Goal: Navigation & Orientation: Find specific page/section

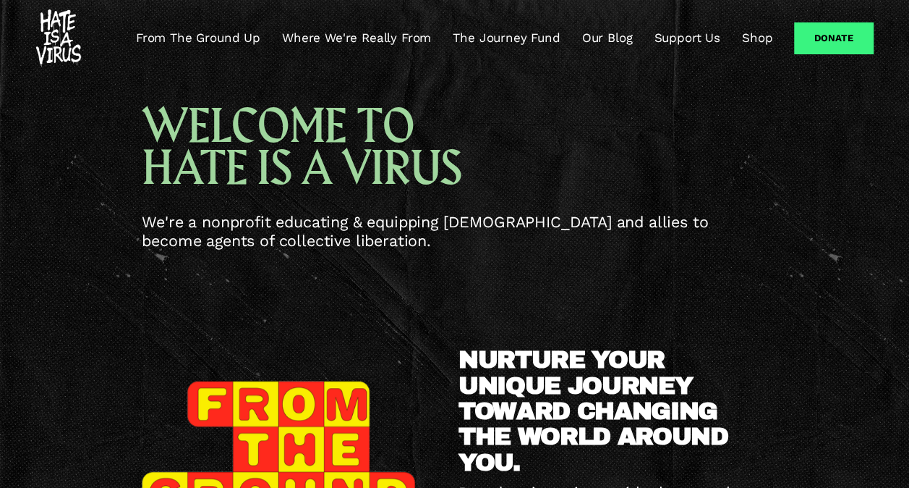
click at [477, 39] on link "The Journey Fund" at bounding box center [506, 38] width 107 height 17
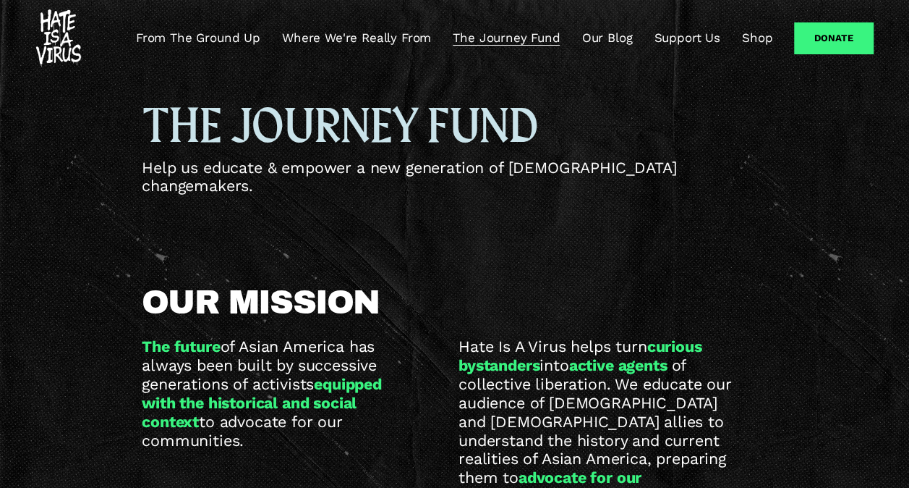
click at [378, 35] on link "Where We're Really From" at bounding box center [356, 38] width 149 height 17
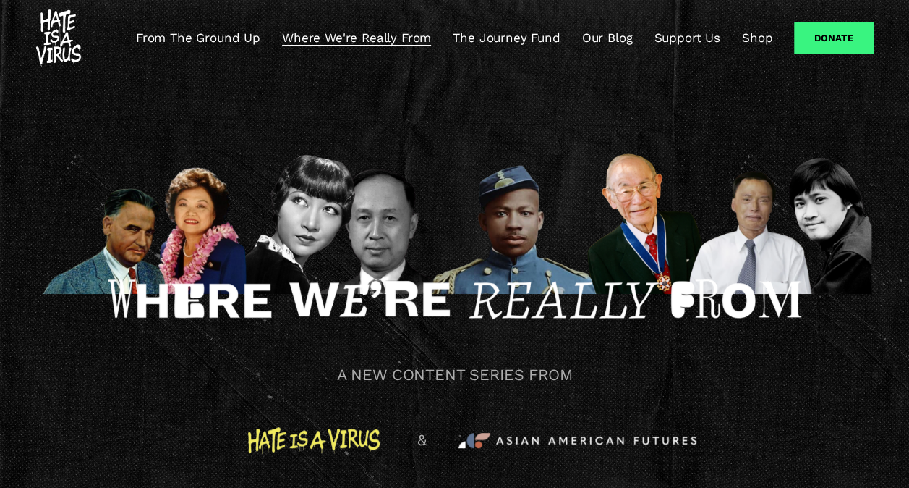
click at [205, 34] on link "From The Ground Up" at bounding box center [198, 38] width 124 height 17
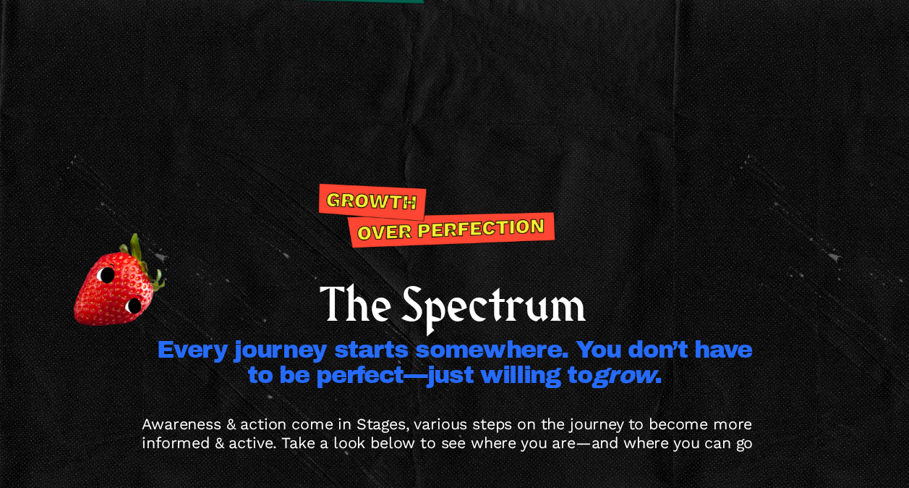
scroll to position [2711, 0]
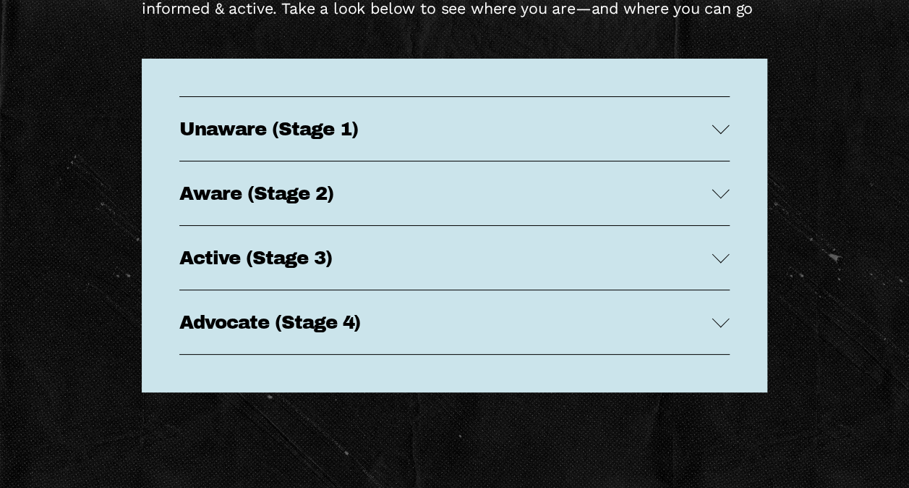
click at [376, 139] on span "Unaware (Stage 1)" at bounding box center [445, 129] width 533 height 20
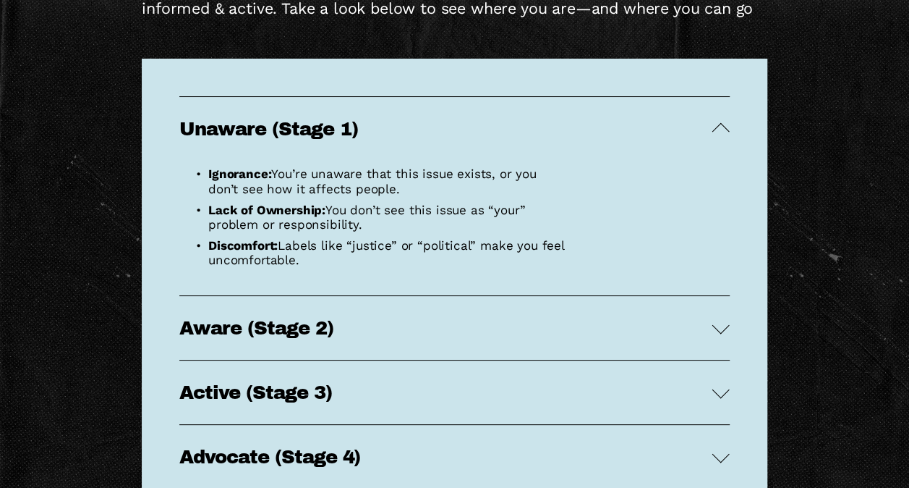
click at [376, 139] on span "Unaware (Stage 1)" at bounding box center [445, 129] width 533 height 20
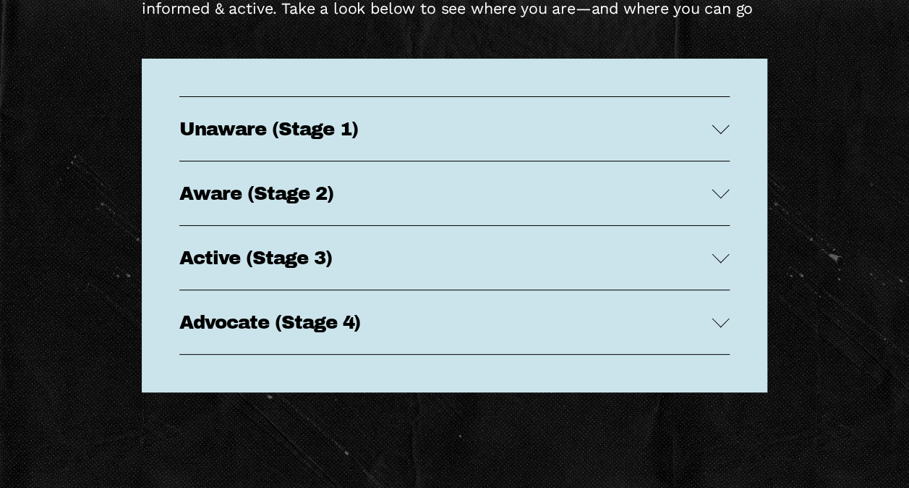
click at [456, 203] on span "Aware (Stage 2)" at bounding box center [445, 193] width 533 height 20
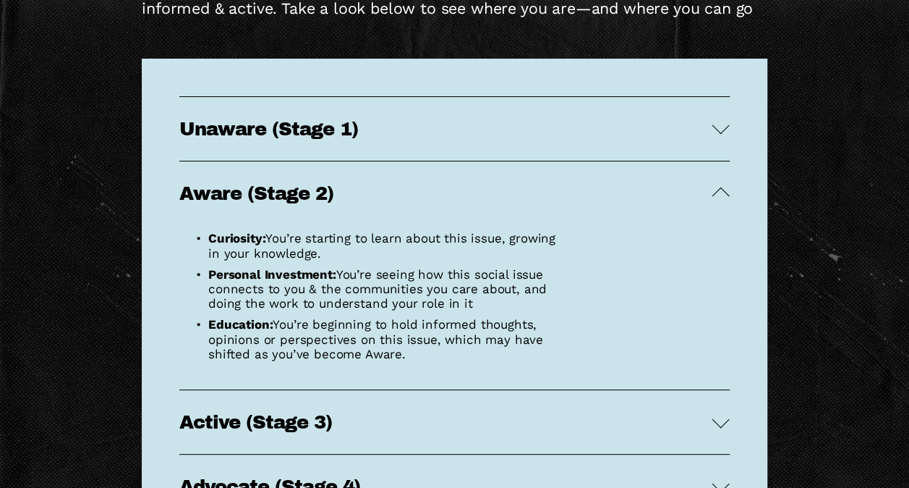
click at [456, 203] on span "Aware (Stage 2)" at bounding box center [445, 193] width 533 height 20
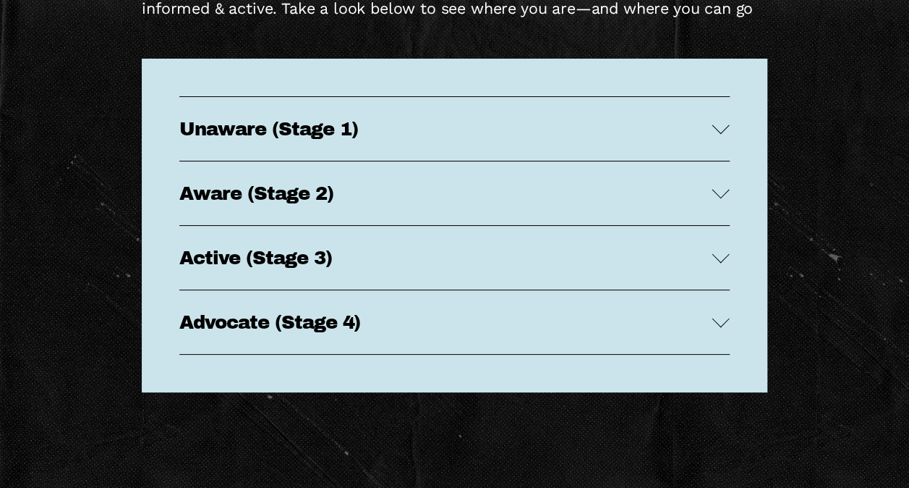
click at [379, 268] on span "Active (Stage 3)" at bounding box center [445, 257] width 533 height 20
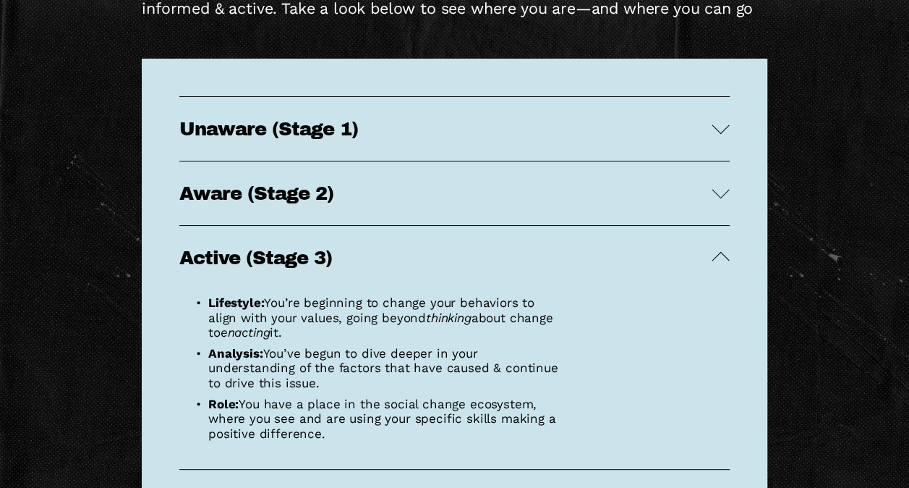
click at [379, 268] on span "Active (Stage 3)" at bounding box center [445, 257] width 533 height 20
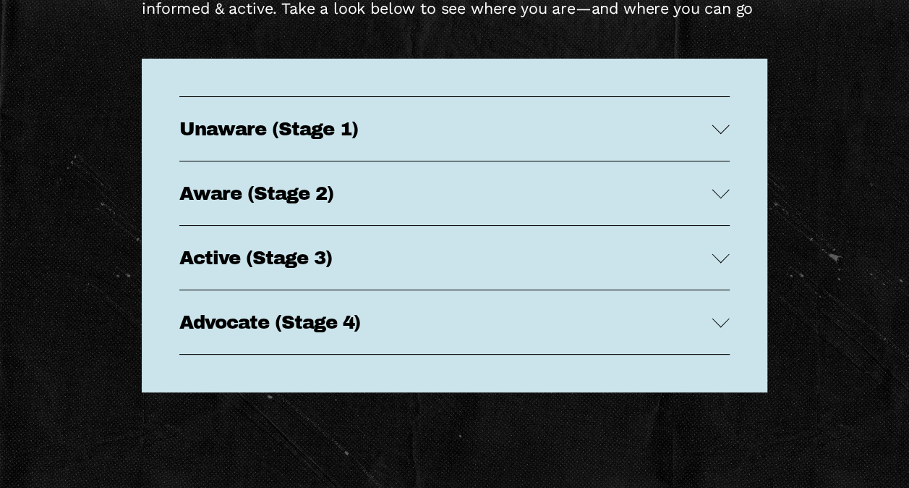
scroll to position [2855, 0]
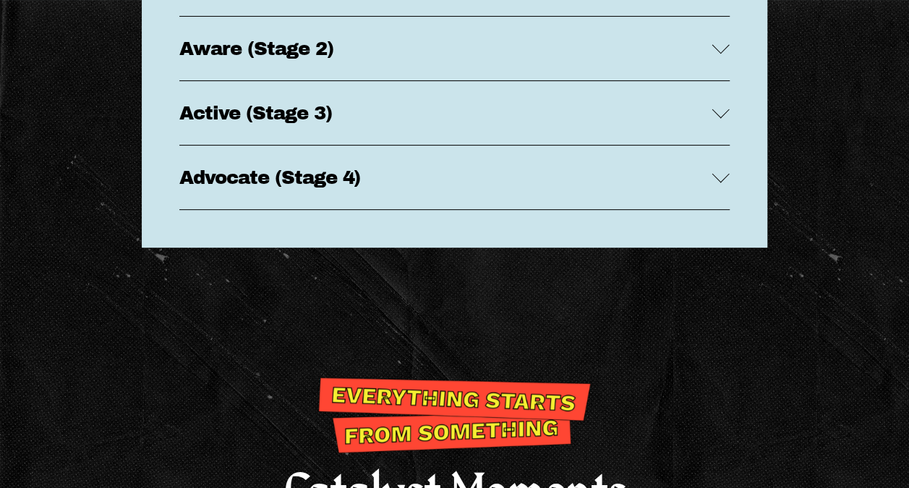
click at [385, 209] on button "Advocate (Stage 4)" at bounding box center [454, 177] width 551 height 64
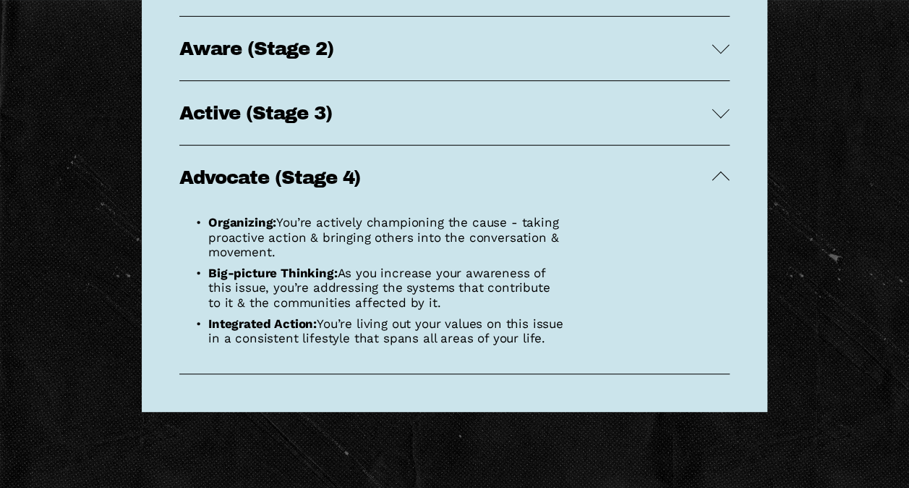
click at [509, 209] on button "Advocate (Stage 4)" at bounding box center [454, 177] width 551 height 64
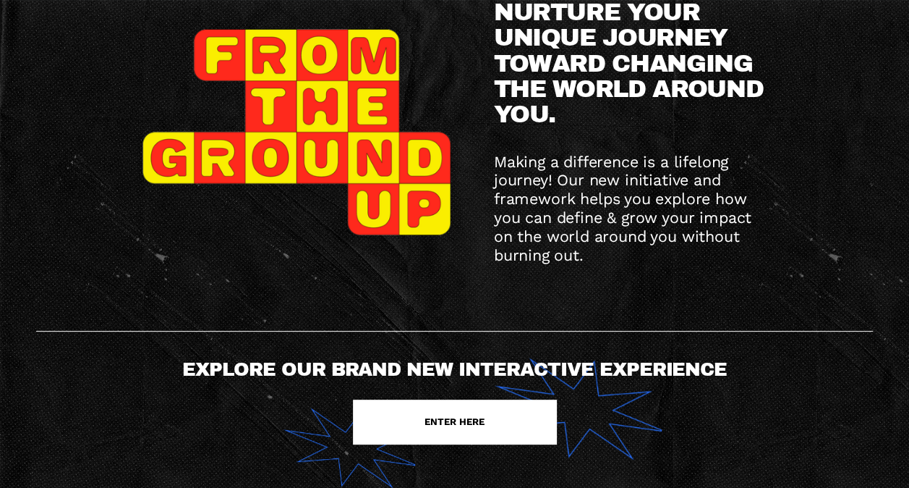
scroll to position [0, 0]
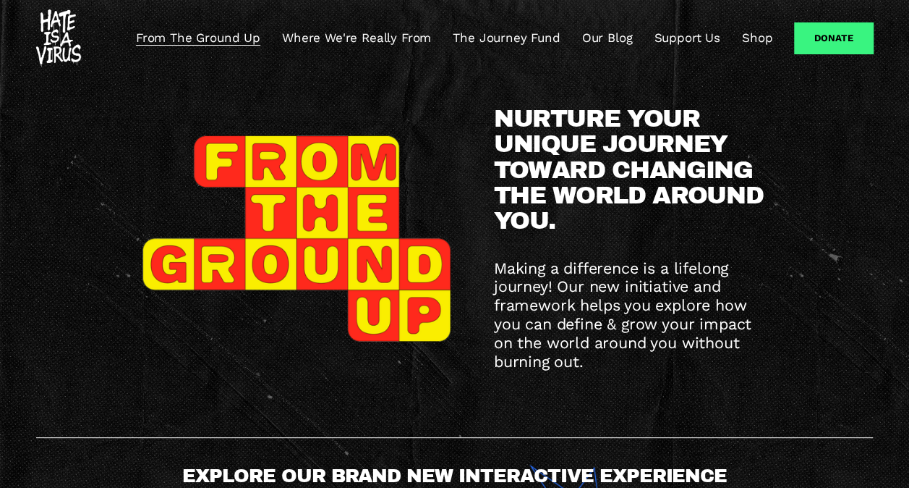
click at [765, 38] on link "Shop" at bounding box center [757, 38] width 30 height 17
click at [695, 39] on link "Support Us" at bounding box center [687, 38] width 66 height 17
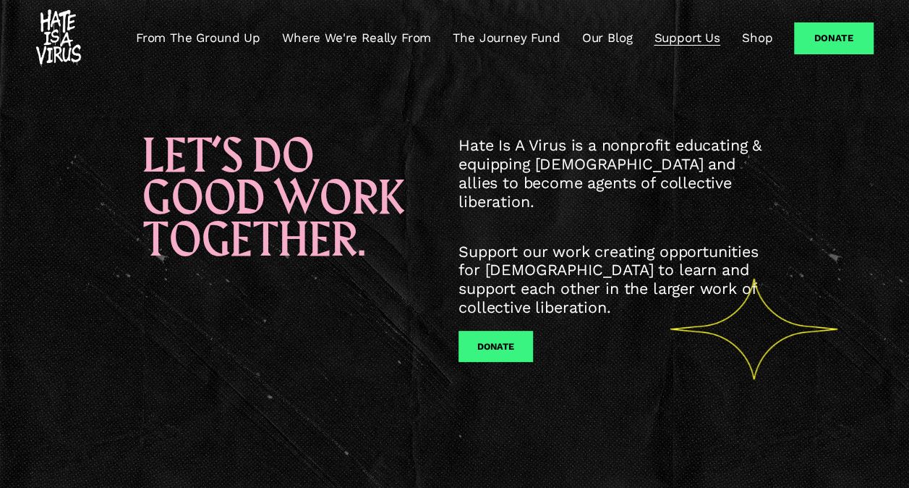
click at [197, 42] on link "From The Ground Up" at bounding box center [198, 38] width 124 height 17
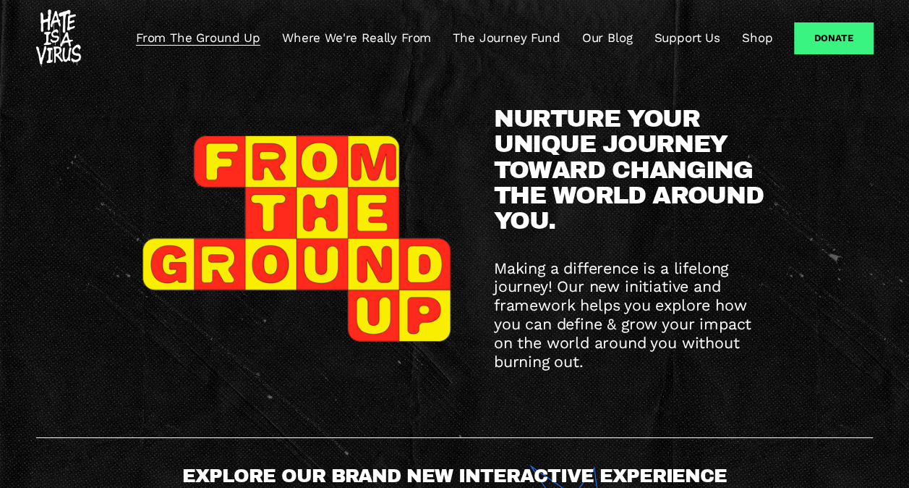
click at [54, 41] on img at bounding box center [58, 38] width 44 height 58
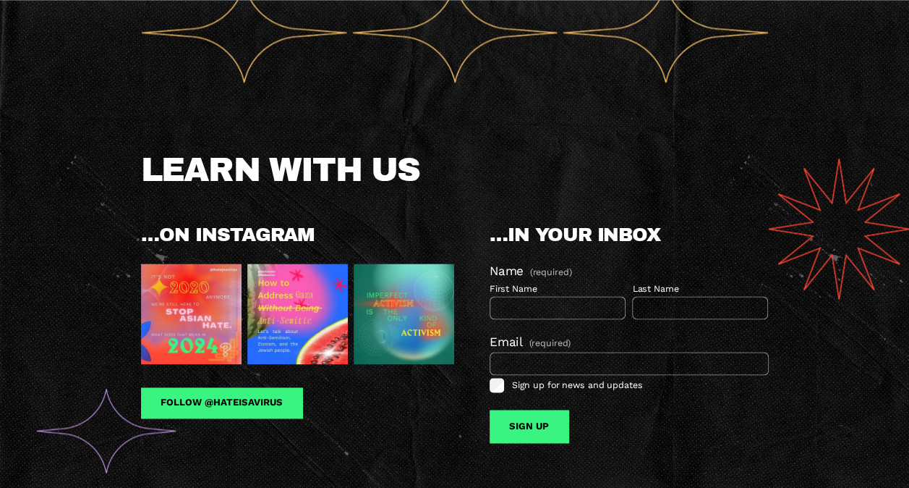
scroll to position [1085, 0]
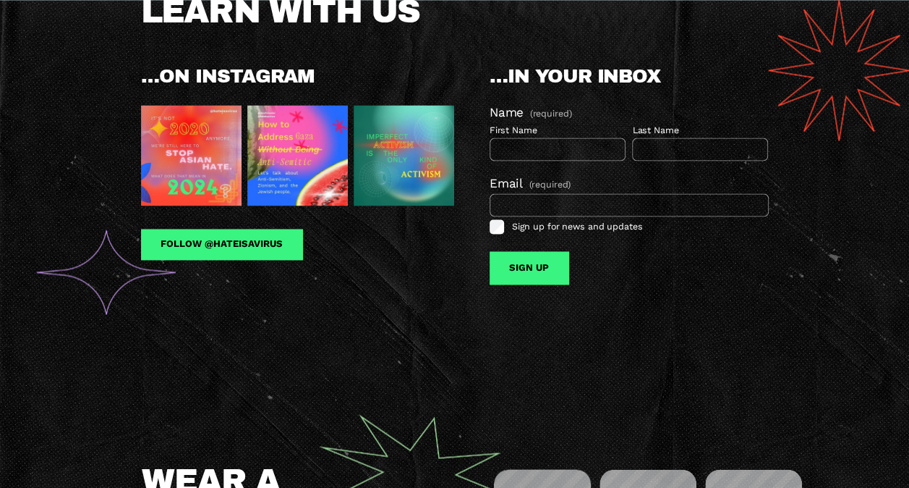
click at [184, 168] on img at bounding box center [191, 155] width 101 height 101
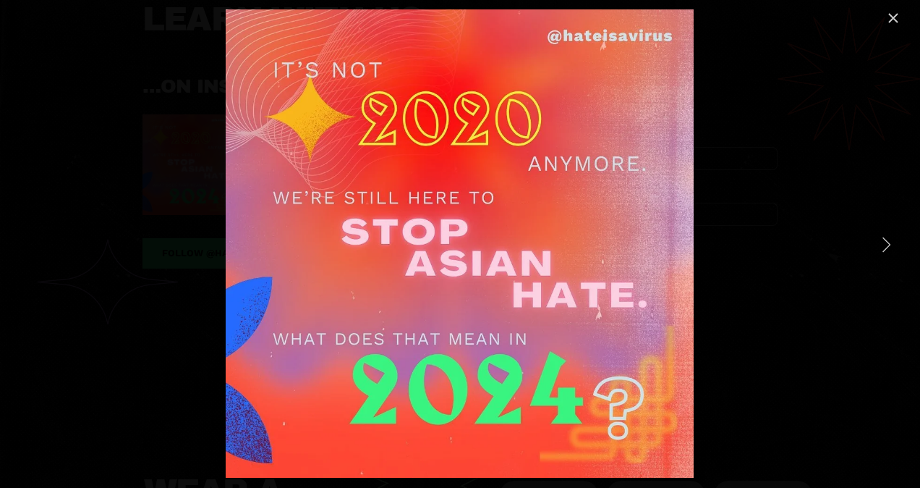
click at [881, 232] on link "Next Item" at bounding box center [886, 244] width 32 height 32
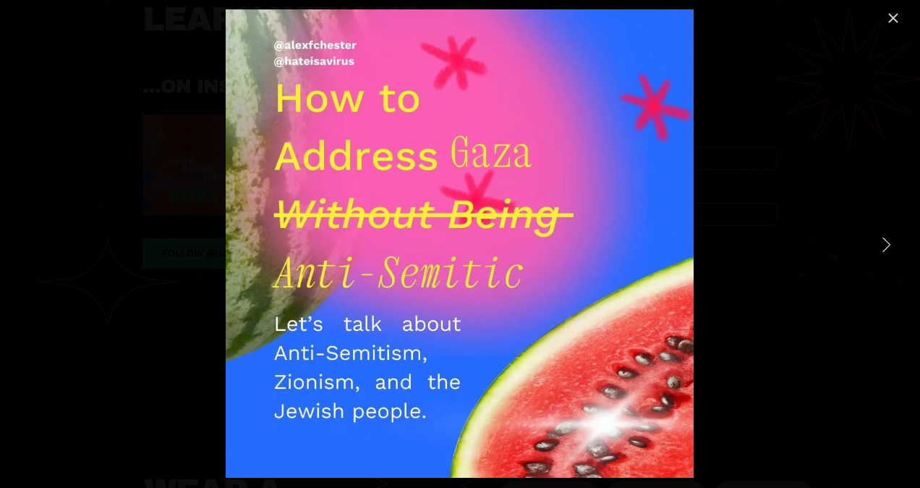
click at [881, 232] on link "Next Item" at bounding box center [886, 244] width 32 height 32
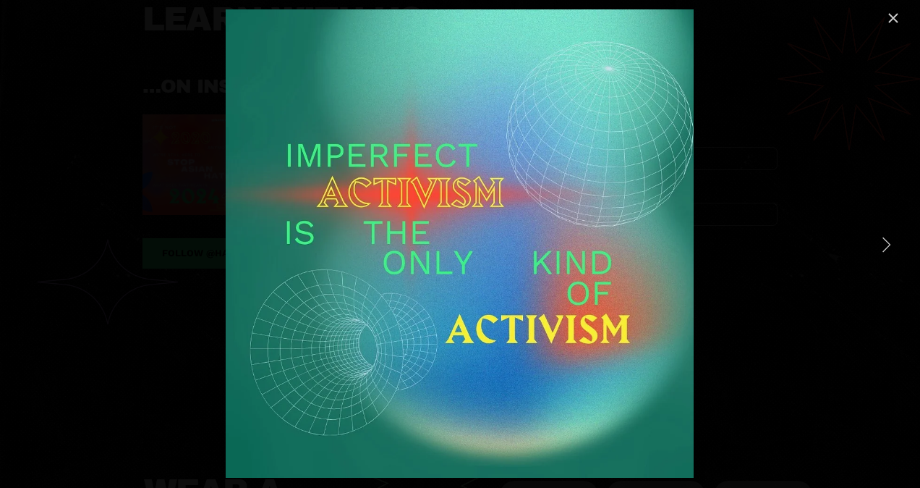
click at [881, 232] on link "Next Item" at bounding box center [886, 244] width 32 height 32
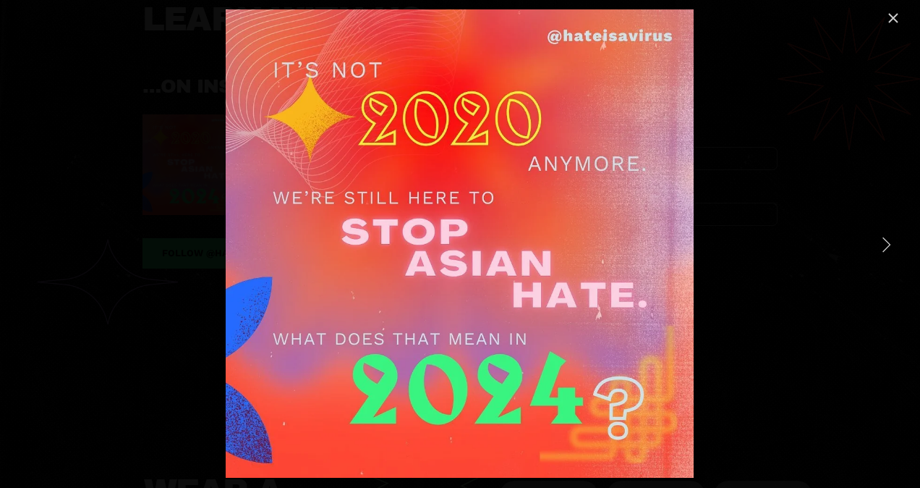
click at [881, 232] on link "Next Item" at bounding box center [886, 244] width 32 height 32
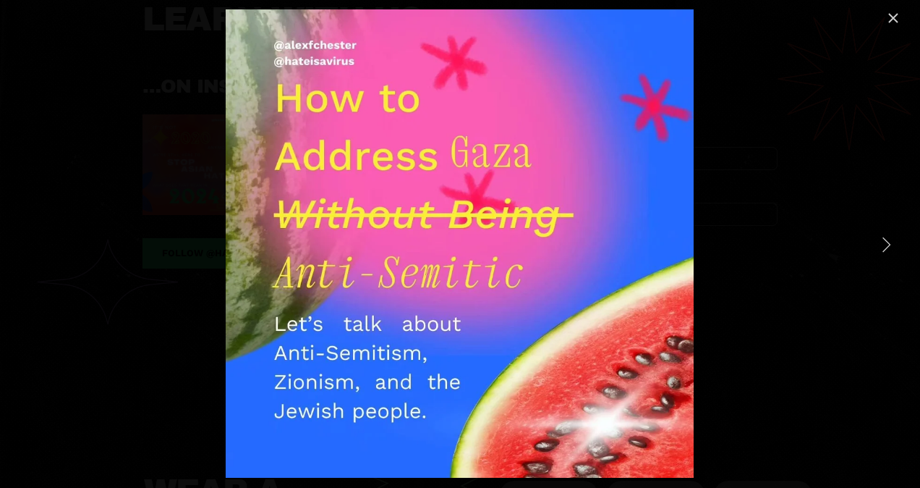
click at [897, 20] on link "Close" at bounding box center [893, 17] width 17 height 17
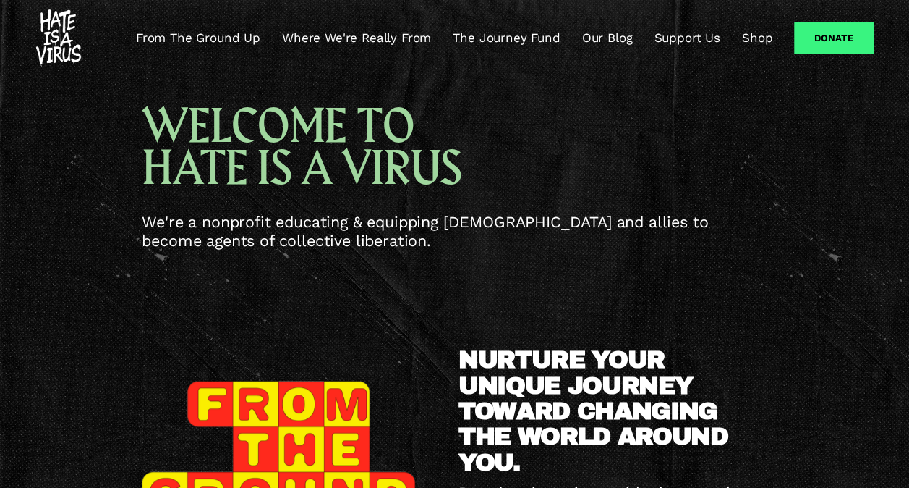
scroll to position [0, 0]
click at [365, 36] on link "Where We're Really From" at bounding box center [356, 38] width 149 height 17
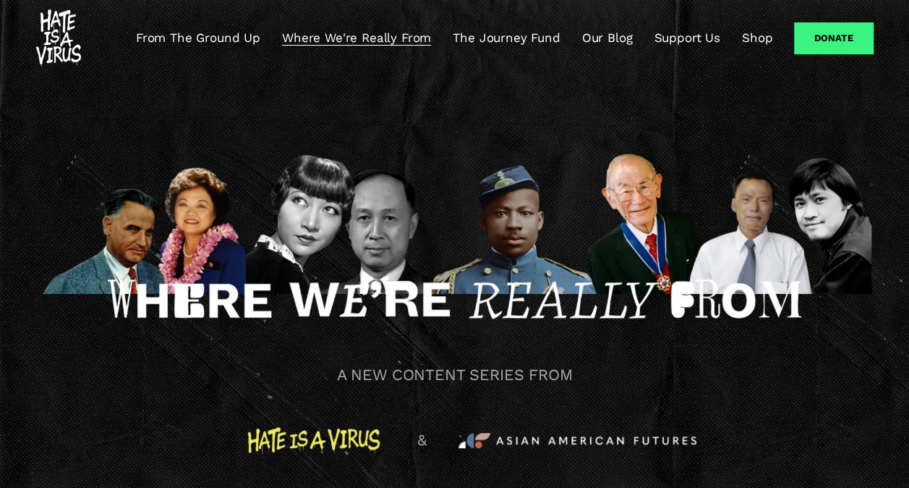
click at [519, 35] on link "The Journey Fund" at bounding box center [506, 38] width 107 height 17
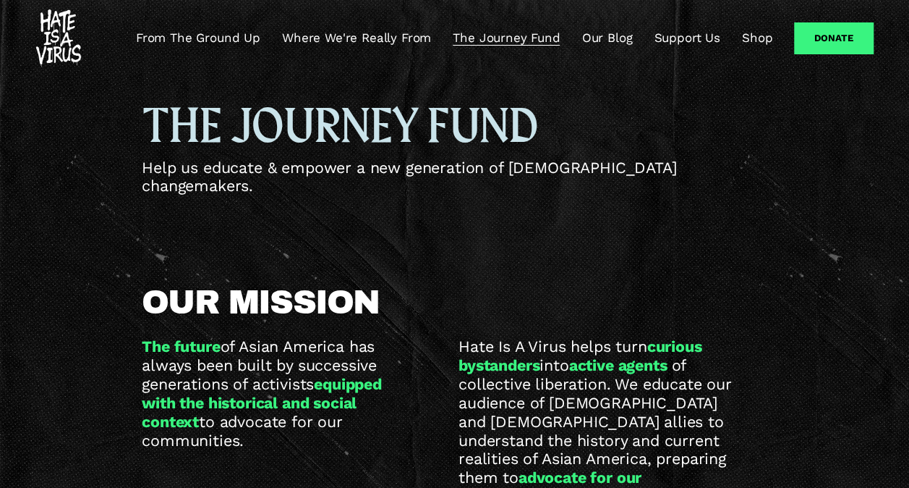
click at [618, 45] on link "Our Blog" at bounding box center [607, 38] width 51 height 17
click at [699, 36] on link "Support Us" at bounding box center [687, 38] width 66 height 17
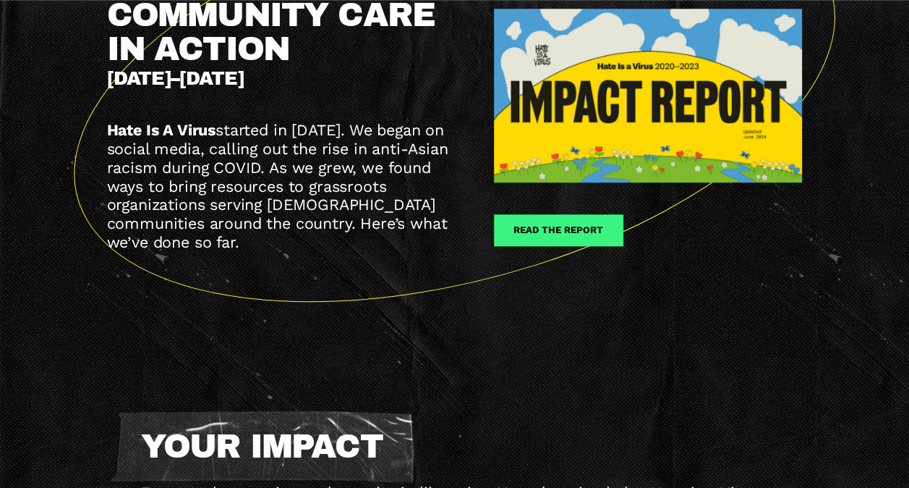
scroll to position [599, 0]
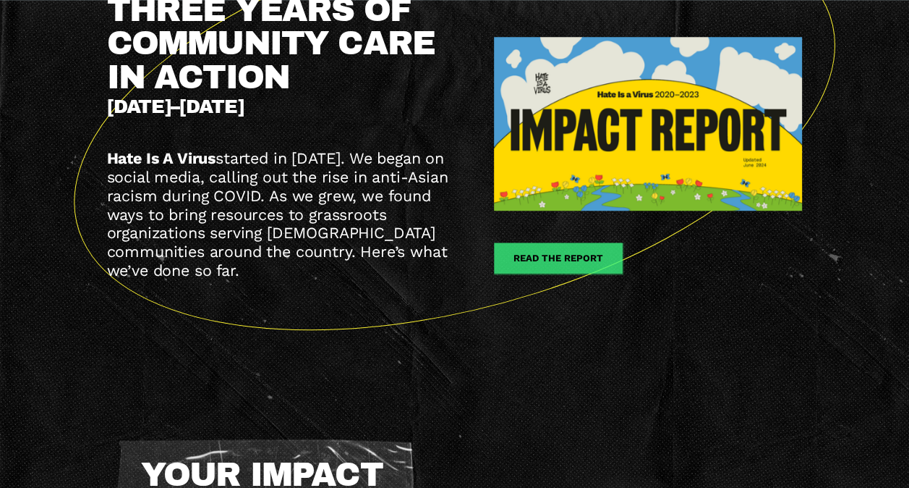
click at [580, 242] on link "Read the report" at bounding box center [558, 257] width 129 height 30
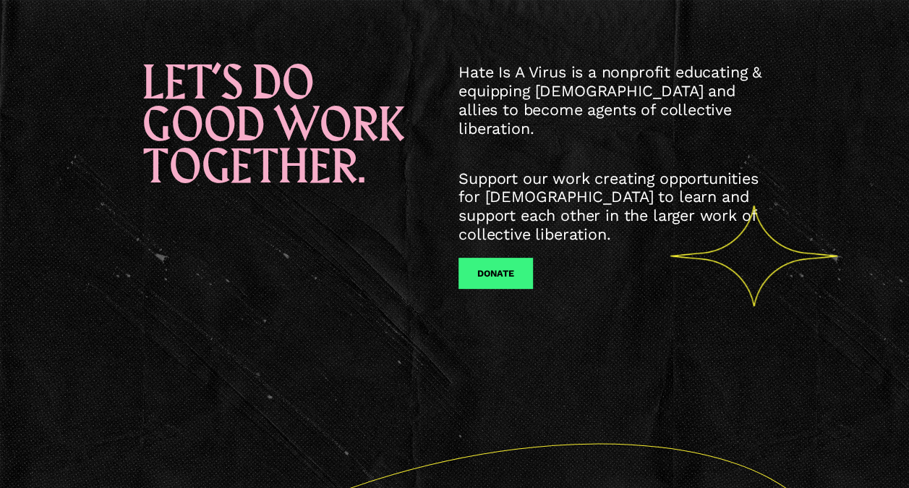
scroll to position [0, 0]
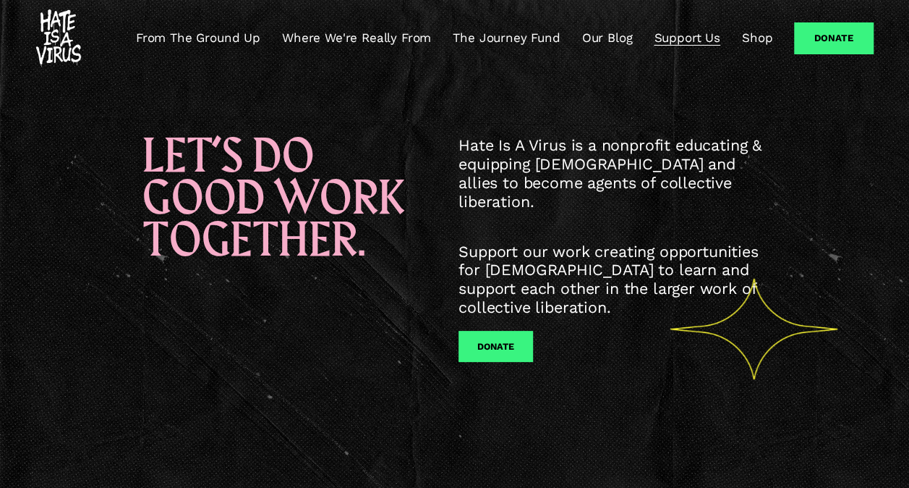
click at [763, 39] on link "Shop" at bounding box center [757, 38] width 30 height 17
click at [171, 33] on link "From The Ground Up" at bounding box center [198, 38] width 124 height 17
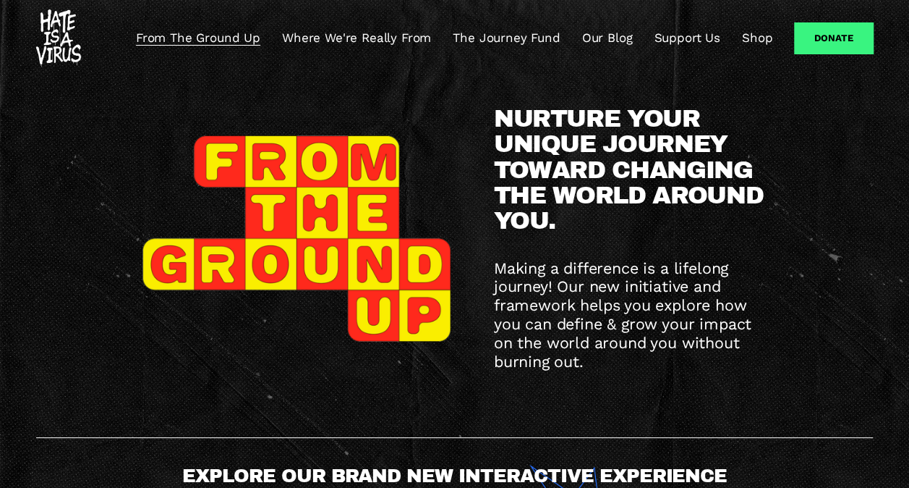
click at [302, 38] on link "Where We're Really From" at bounding box center [356, 38] width 149 height 17
